Goal: Task Accomplishment & Management: Use online tool/utility

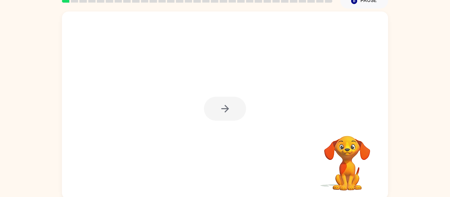
scroll to position [32, 0]
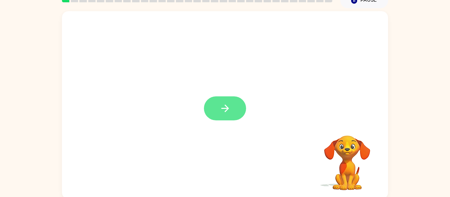
click at [232, 111] on button "button" at bounding box center [225, 109] width 42 height 24
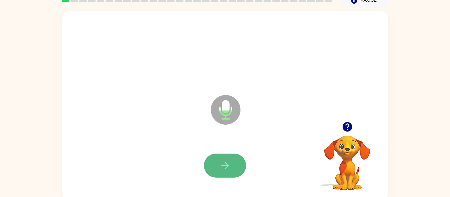
click at [238, 161] on button "button" at bounding box center [225, 166] width 42 height 24
click at [231, 160] on button "button" at bounding box center [225, 166] width 42 height 24
click at [231, 159] on button "button" at bounding box center [225, 166] width 42 height 24
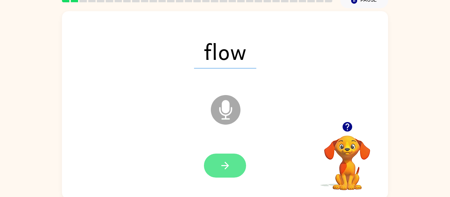
click at [231, 161] on button "button" at bounding box center [225, 166] width 42 height 24
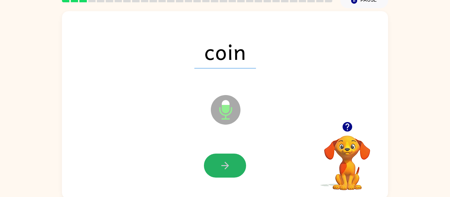
click at [231, 161] on button "button" at bounding box center [225, 166] width 42 height 24
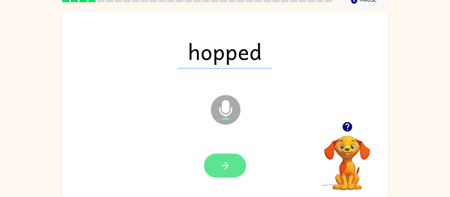
click at [231, 162] on button "button" at bounding box center [225, 166] width 42 height 24
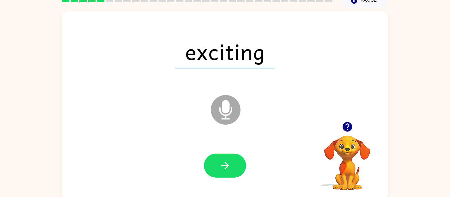
click at [231, 162] on button "button" at bounding box center [225, 166] width 42 height 24
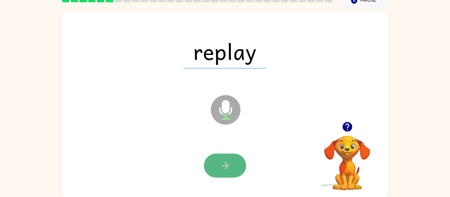
click at [231, 163] on button "button" at bounding box center [225, 166] width 42 height 24
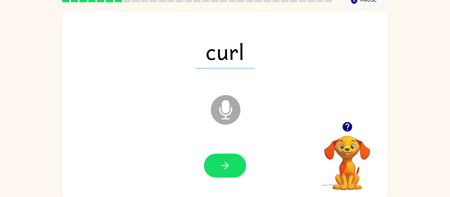
click at [231, 163] on button "button" at bounding box center [225, 166] width 42 height 24
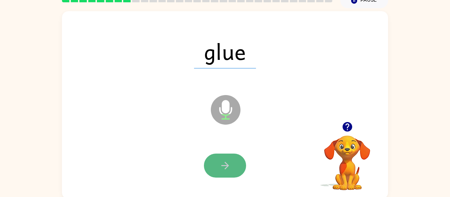
click at [231, 163] on button "button" at bounding box center [225, 166] width 42 height 24
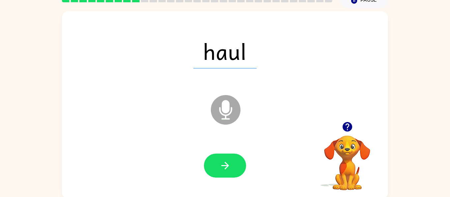
click at [231, 163] on button "button" at bounding box center [225, 166] width 42 height 24
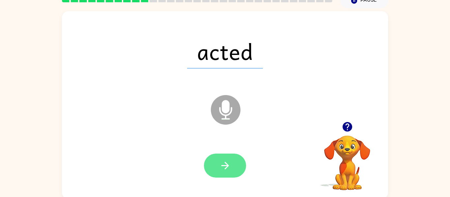
click at [233, 166] on button "button" at bounding box center [225, 166] width 42 height 24
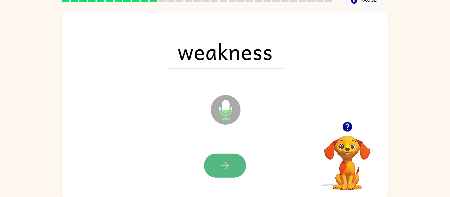
click at [233, 167] on button "button" at bounding box center [225, 166] width 42 height 24
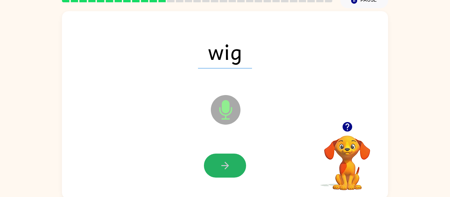
click at [233, 167] on button "button" at bounding box center [225, 166] width 42 height 24
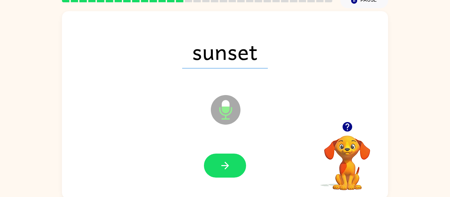
click at [233, 167] on button "button" at bounding box center [225, 166] width 42 height 24
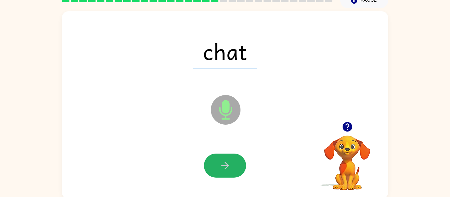
click at [233, 167] on button "button" at bounding box center [225, 166] width 42 height 24
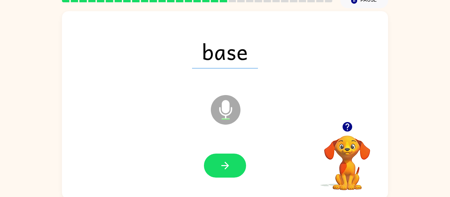
click at [233, 167] on button "button" at bounding box center [225, 166] width 42 height 24
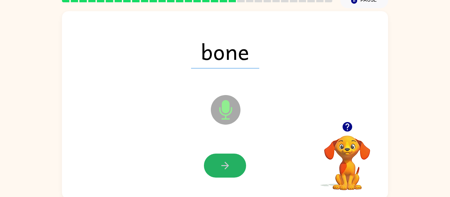
click at [233, 167] on button "button" at bounding box center [225, 166] width 42 height 24
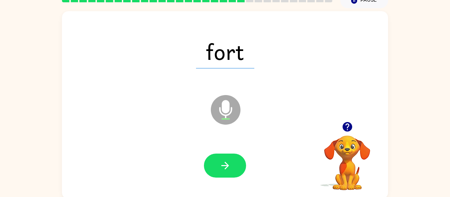
click at [233, 167] on button "button" at bounding box center [225, 166] width 42 height 24
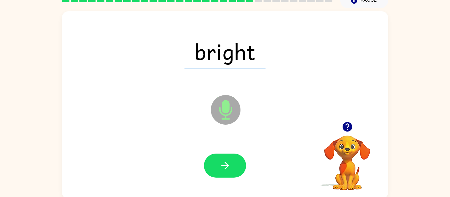
click at [233, 167] on button "button" at bounding box center [225, 166] width 42 height 24
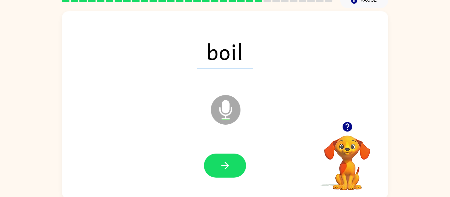
click at [233, 167] on button "button" at bounding box center [225, 166] width 42 height 24
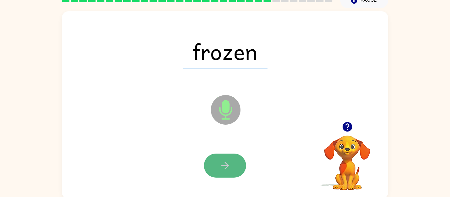
click at [220, 163] on icon "button" at bounding box center [225, 166] width 12 height 12
click at [219, 175] on button "button" at bounding box center [225, 166] width 42 height 24
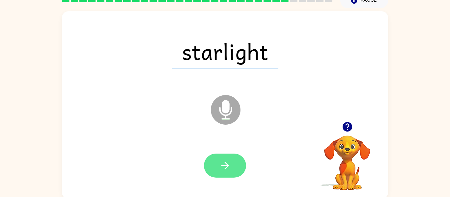
click at [218, 175] on button "button" at bounding box center [225, 166] width 42 height 24
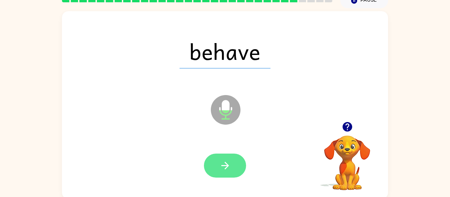
click at [218, 170] on button "button" at bounding box center [225, 166] width 42 height 24
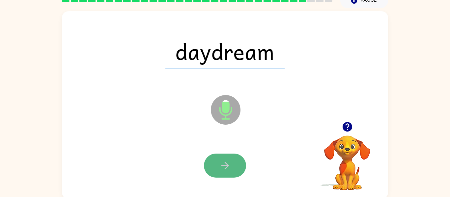
click at [218, 166] on button "button" at bounding box center [225, 166] width 42 height 24
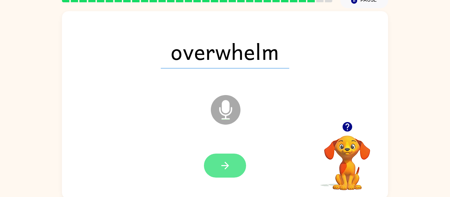
click at [218, 168] on button "button" at bounding box center [225, 166] width 42 height 24
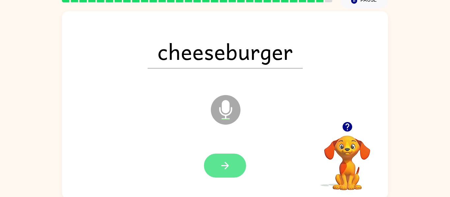
click at [216, 167] on button "button" at bounding box center [225, 166] width 42 height 24
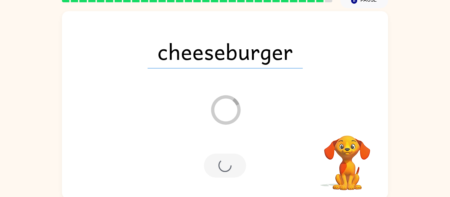
scroll to position [22, 0]
